Goal: Transaction & Acquisition: Purchase product/service

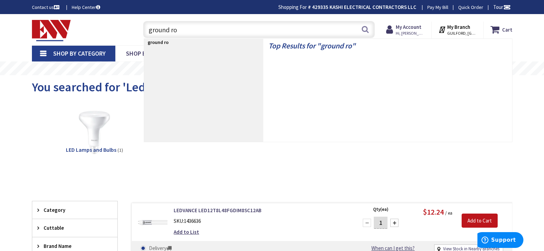
type input "ground rod"
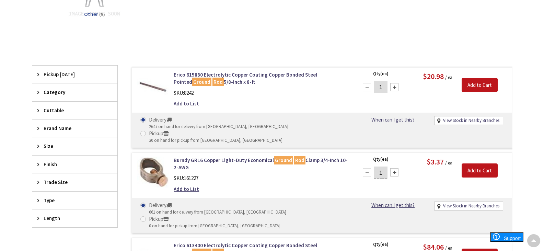
type input "[GEOGRAPHIC_DATA], [GEOGRAPHIC_DATA]"
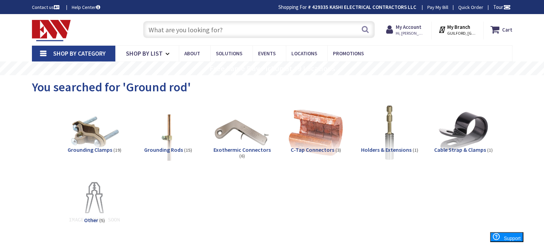
click at [190, 31] on input "text" at bounding box center [259, 29] width 232 height 17
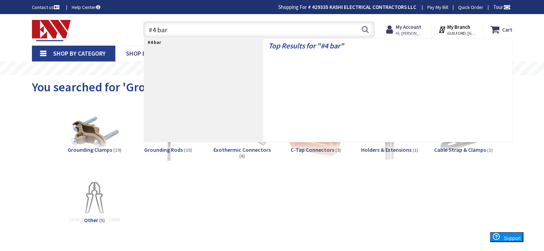
type input "#4 bare"
